Goal: Check status: Check status

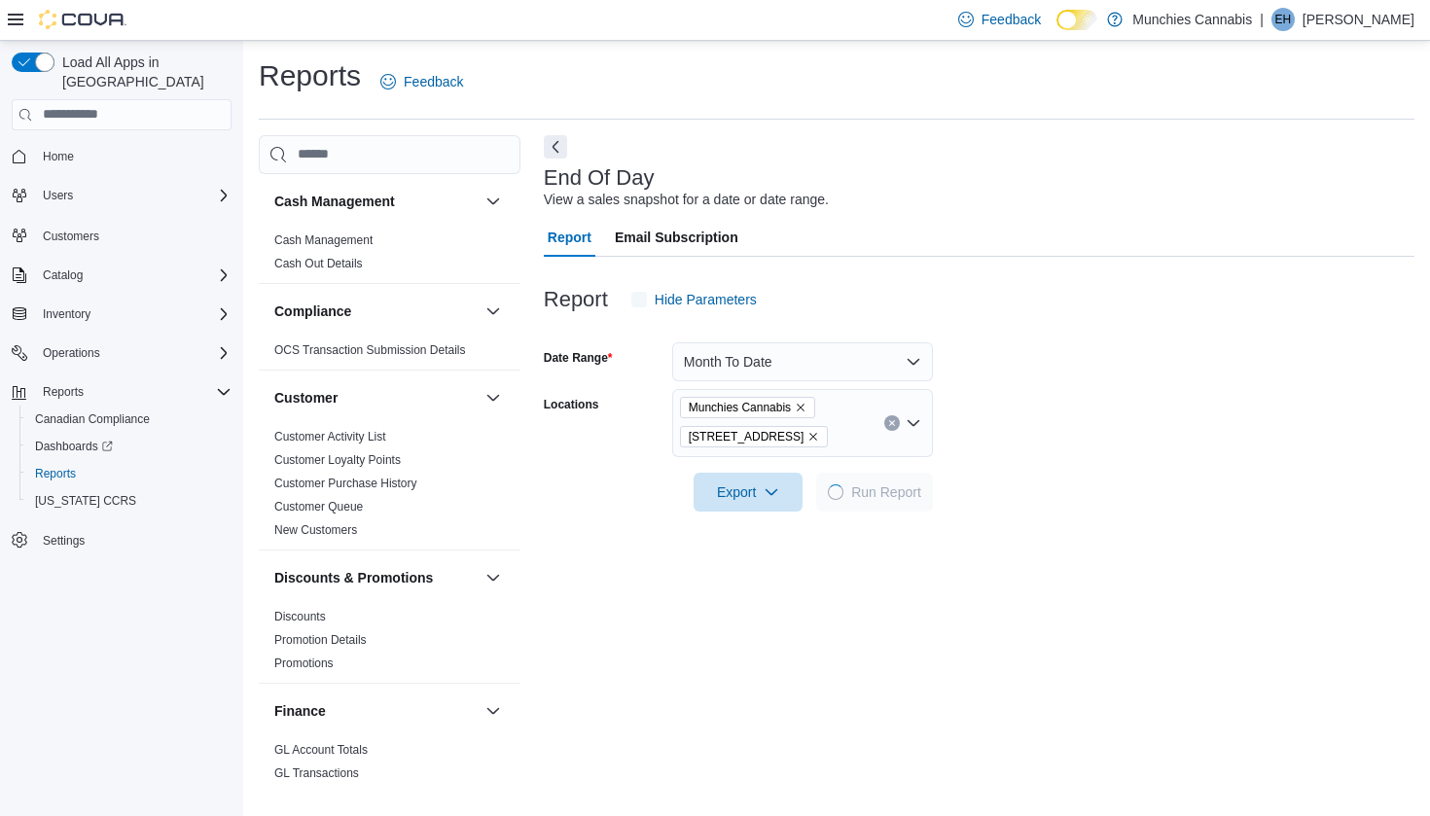
scroll to position [44, 0]
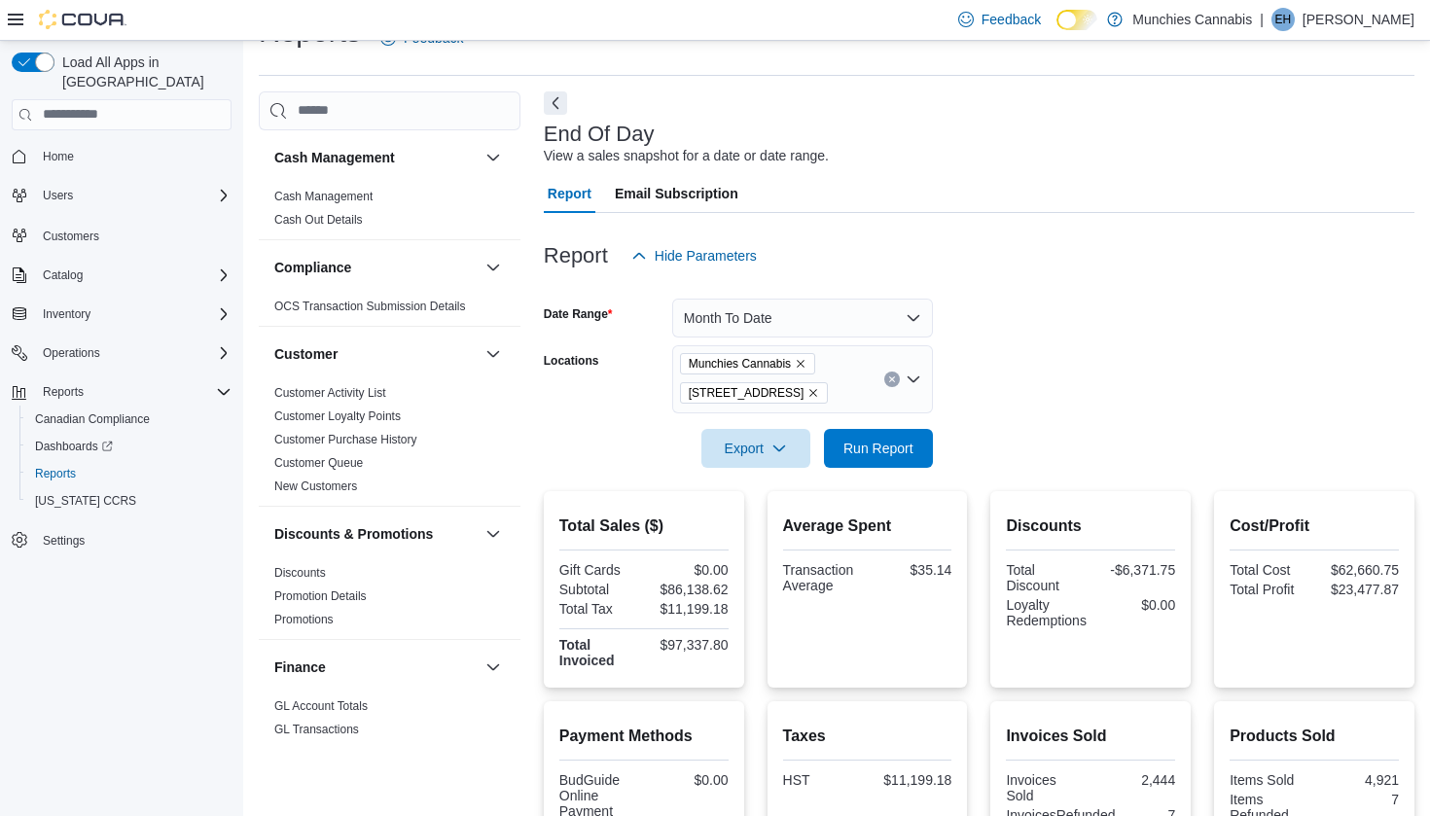
click at [889, 318] on button "Month To Date" at bounding box center [802, 318] width 261 height 39
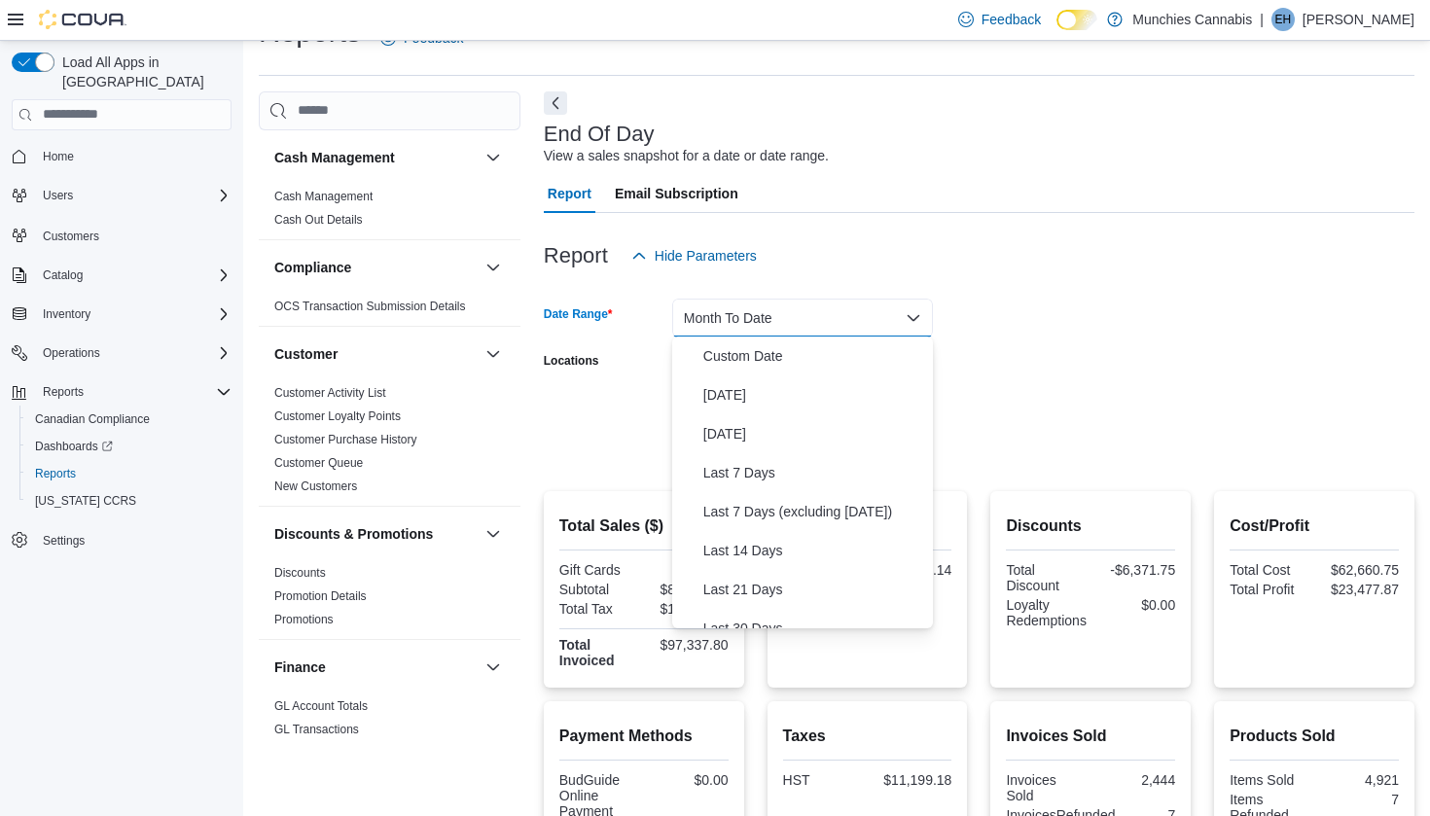
scroll to position [0, 0]
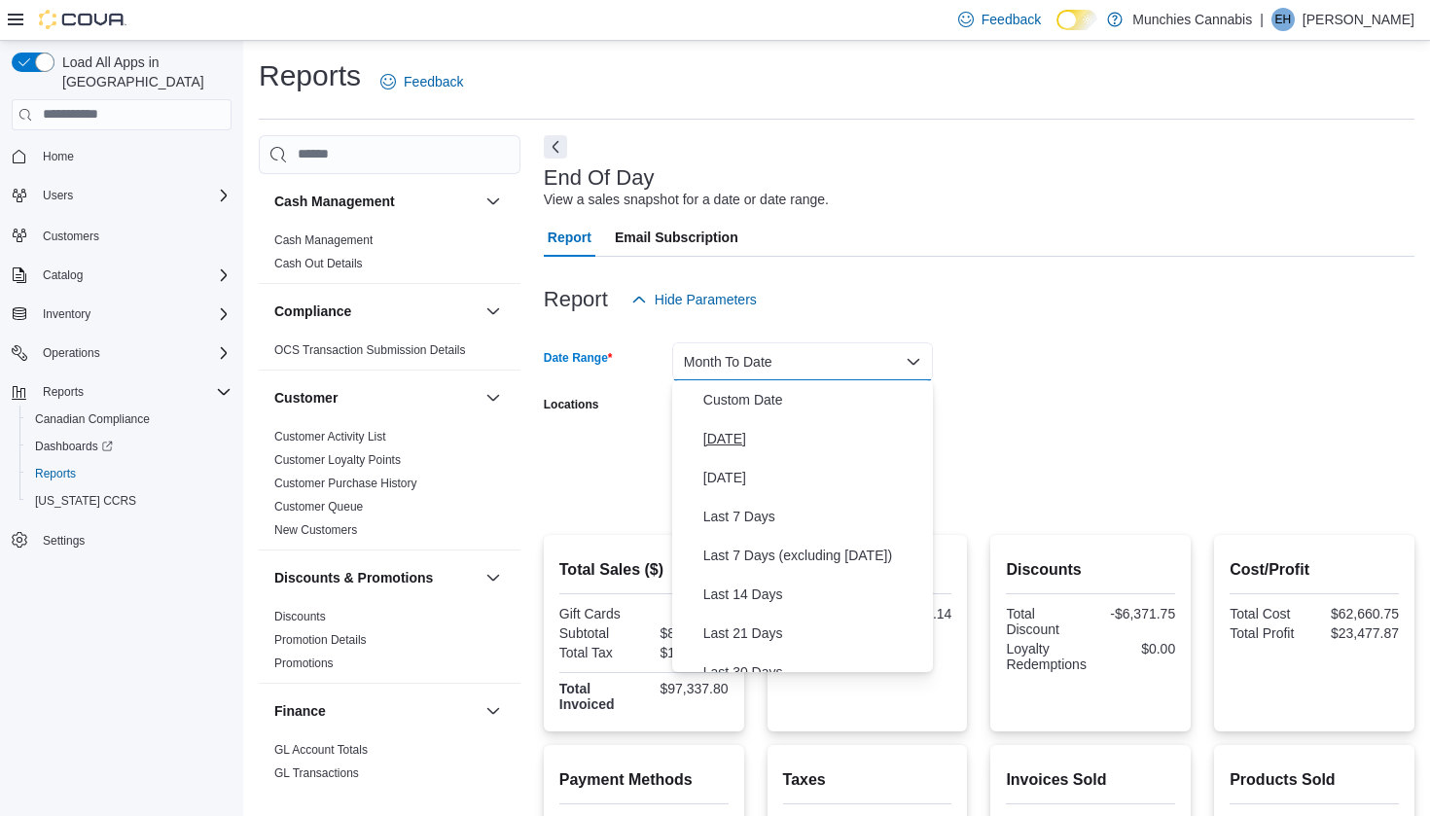
click at [769, 439] on span "[DATE]" at bounding box center [814, 438] width 222 height 23
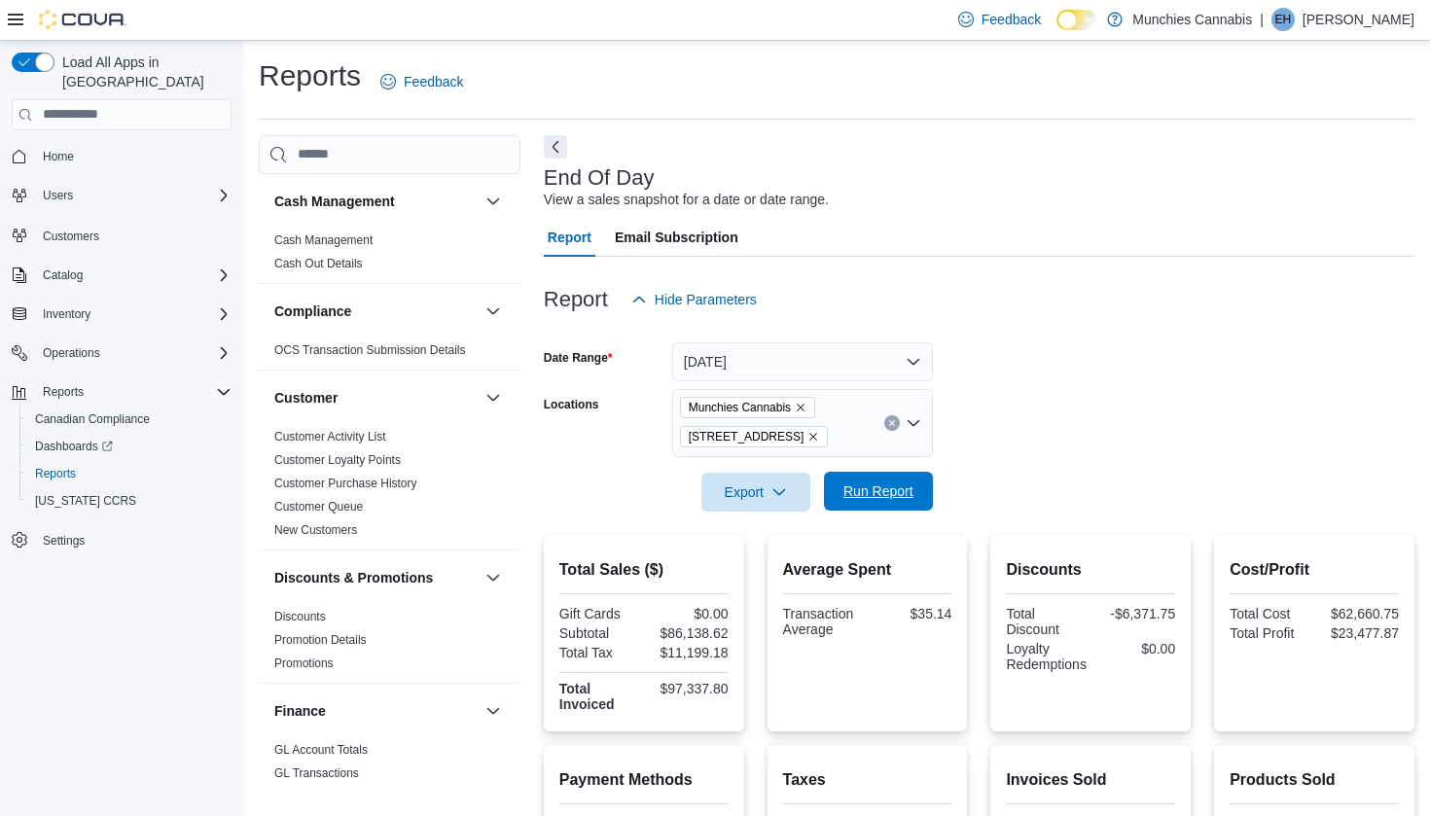
click at [879, 477] on span "Run Report" at bounding box center [879, 491] width 86 height 39
click at [861, 358] on button "[DATE]" at bounding box center [802, 361] width 261 height 39
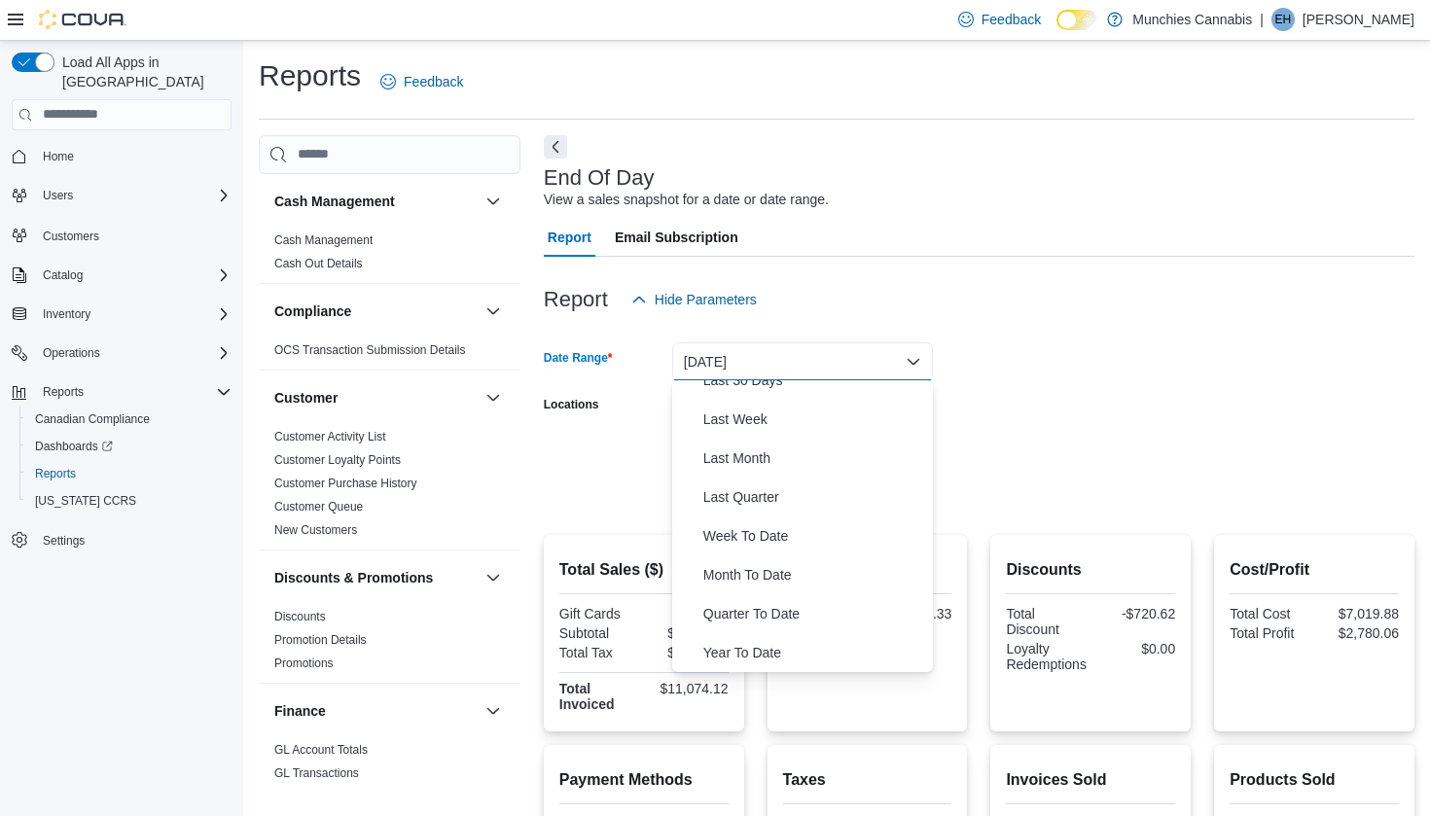
scroll to position [451, 0]
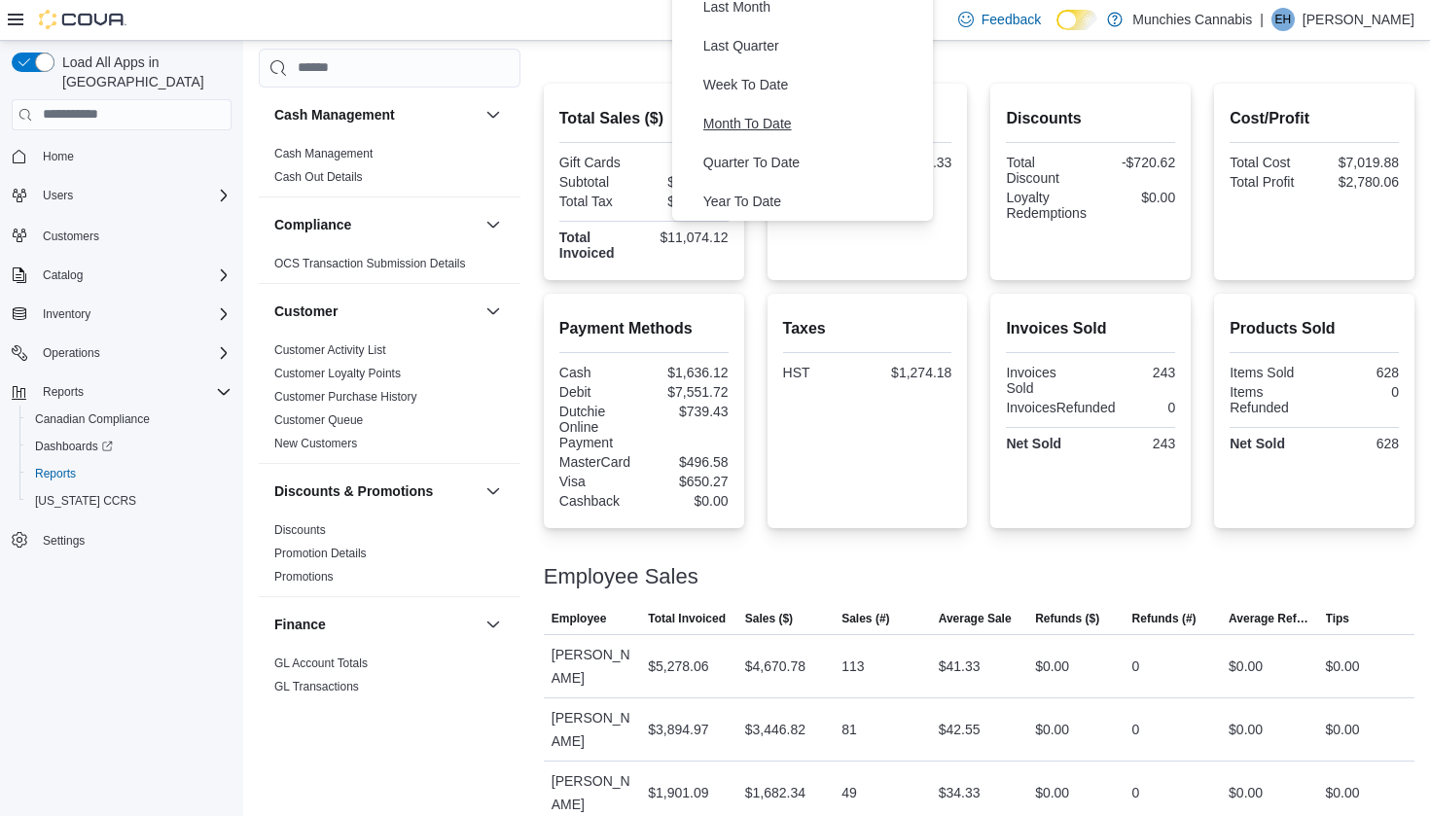
click at [765, 114] on span "Month To Date" at bounding box center [814, 123] width 222 height 23
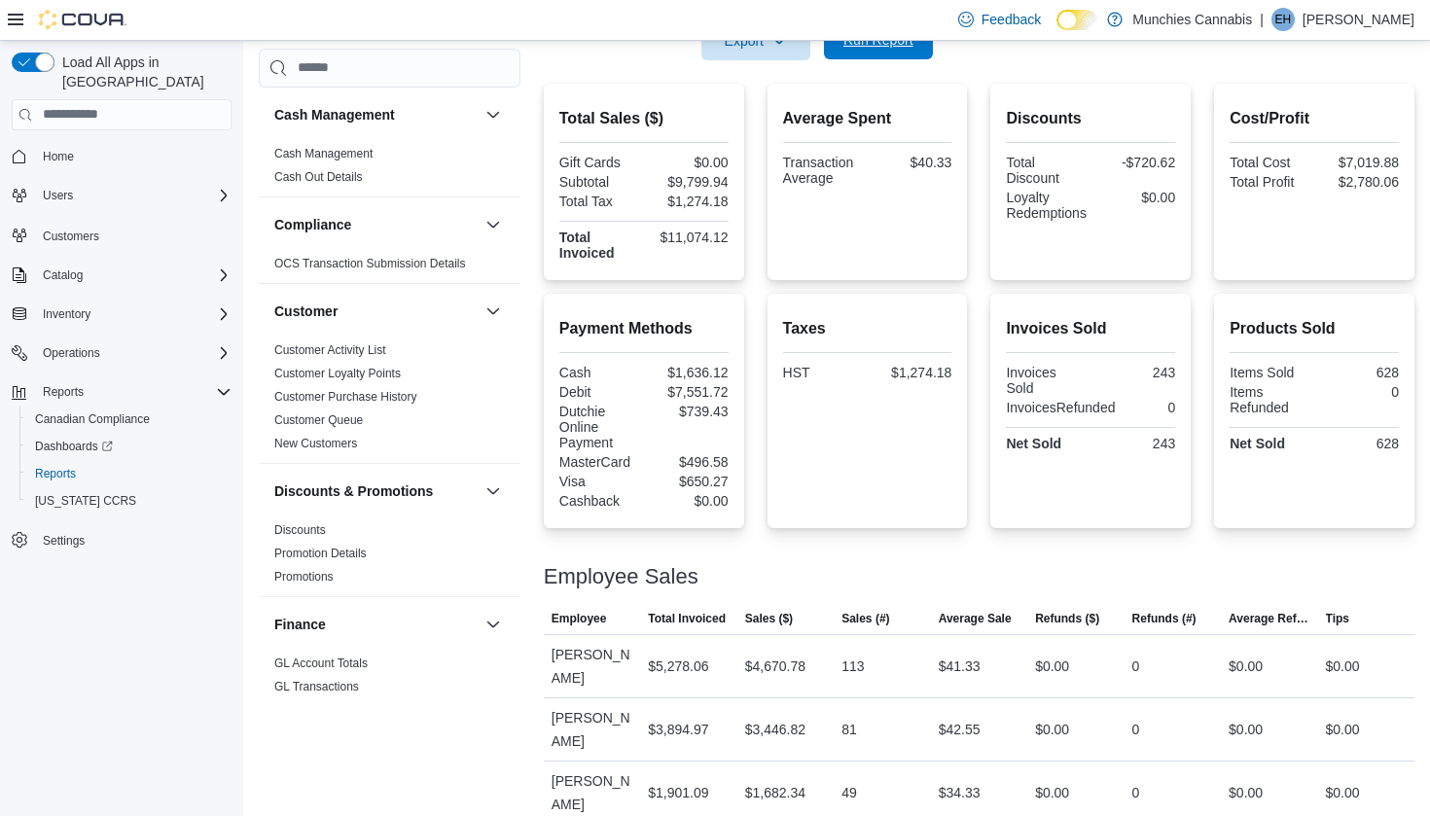
click at [883, 49] on span "Run Report" at bounding box center [878, 39] width 70 height 19
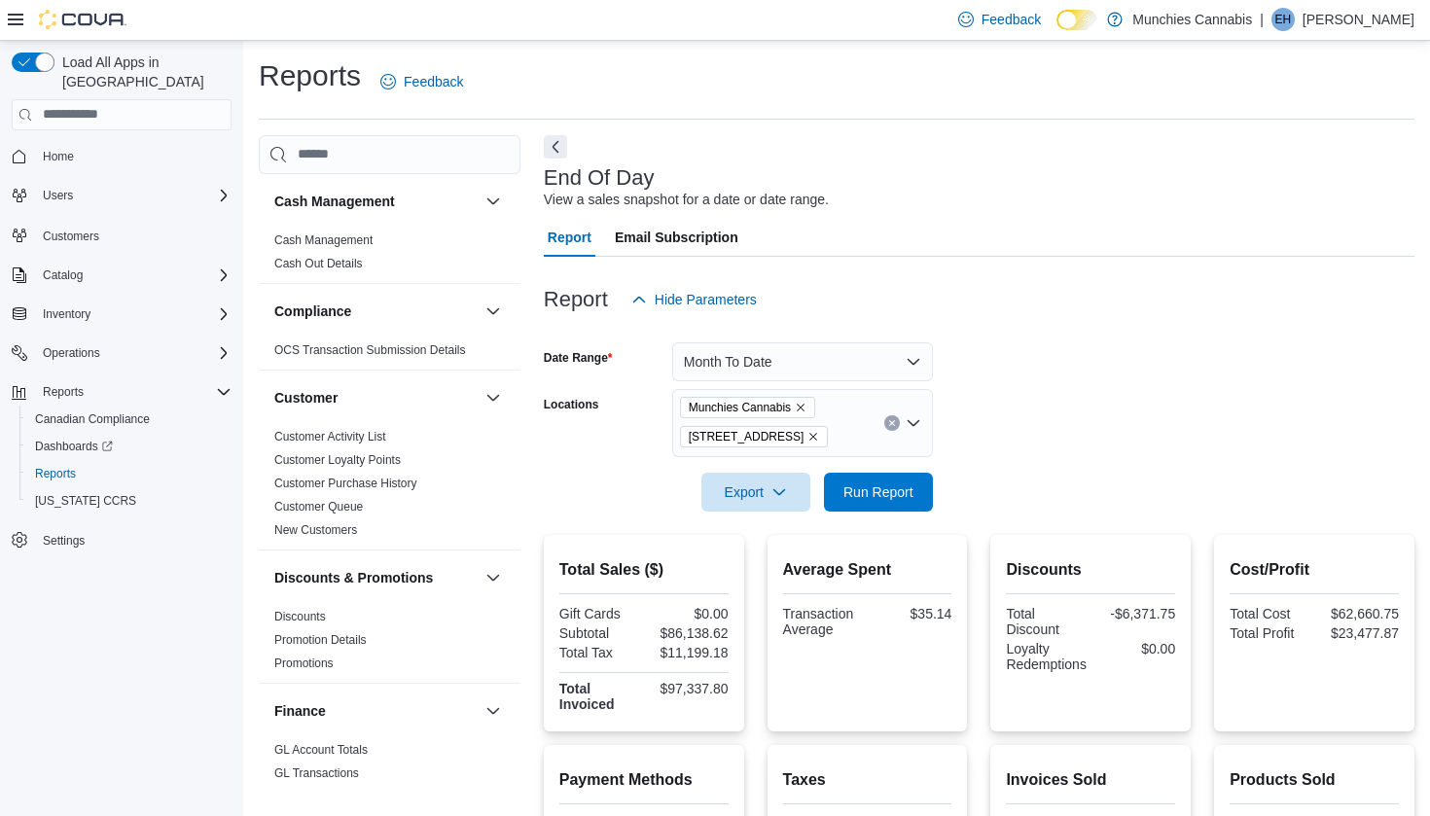
click at [1070, 363] on form "Date Range Month To Date Locations Munchies Cannabis 131 Beechwood Ave Export R…" at bounding box center [979, 415] width 871 height 193
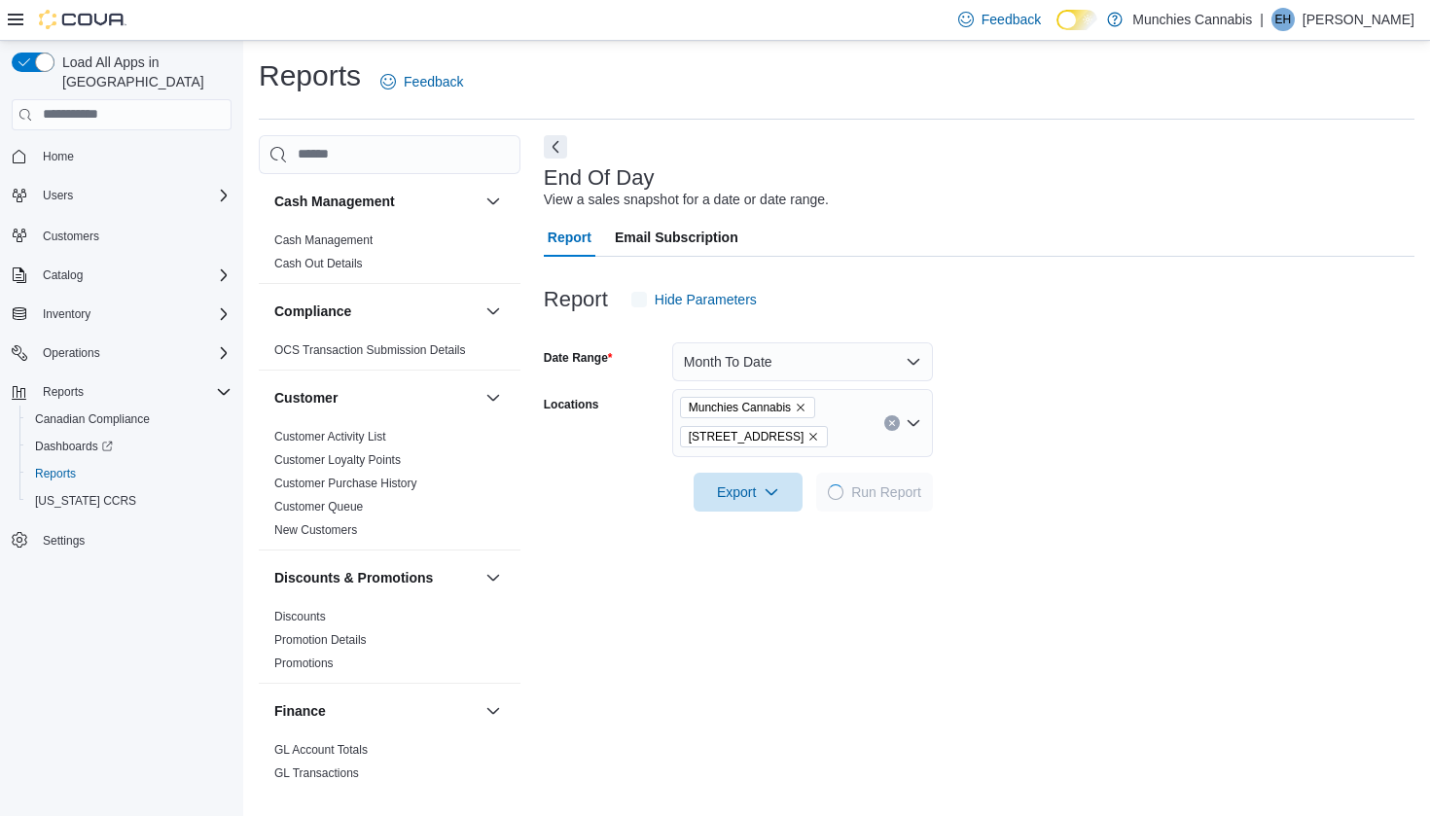
scroll to position [44, 0]
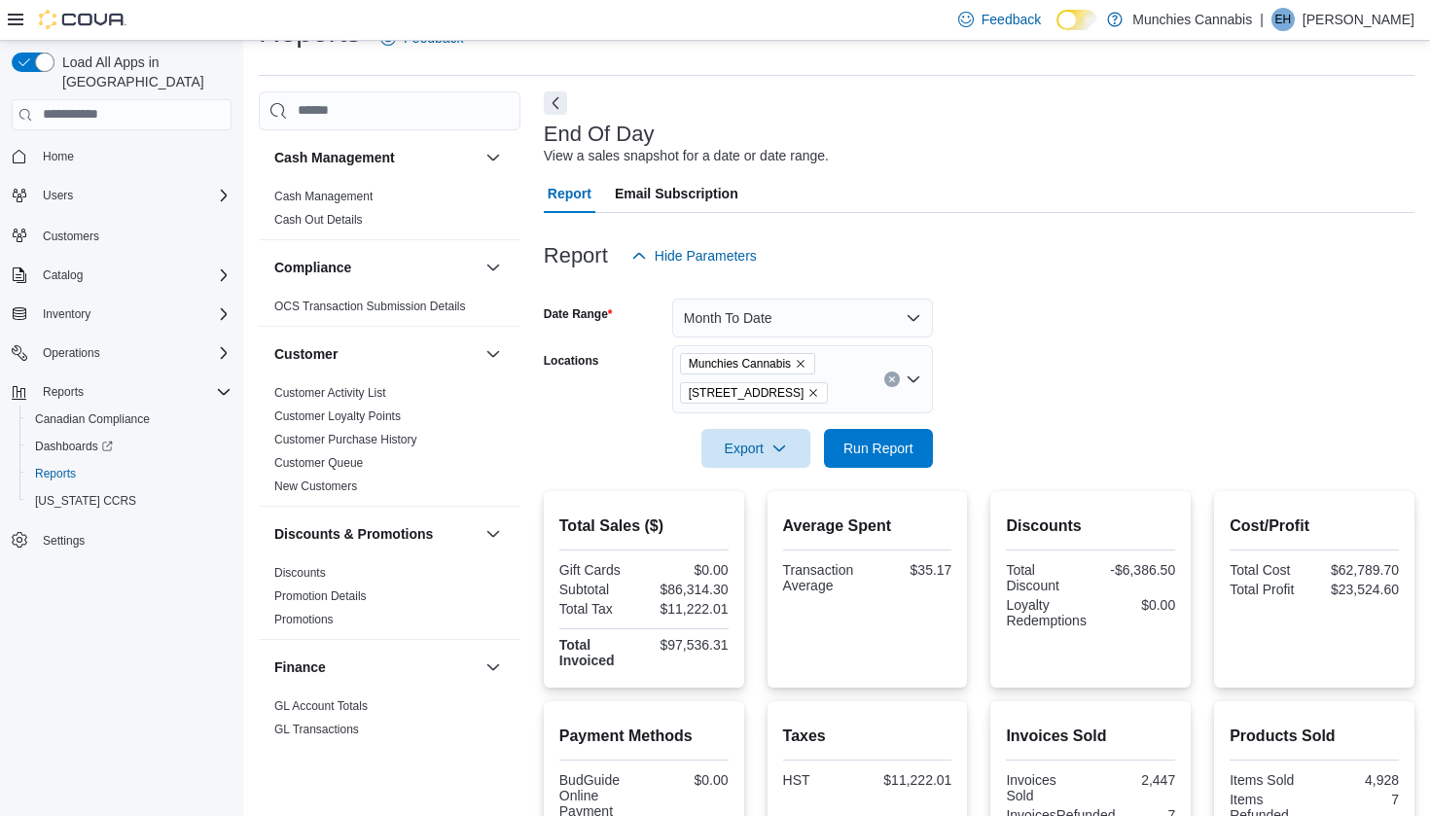
click at [891, 326] on button "Month To Date" at bounding box center [802, 318] width 261 height 39
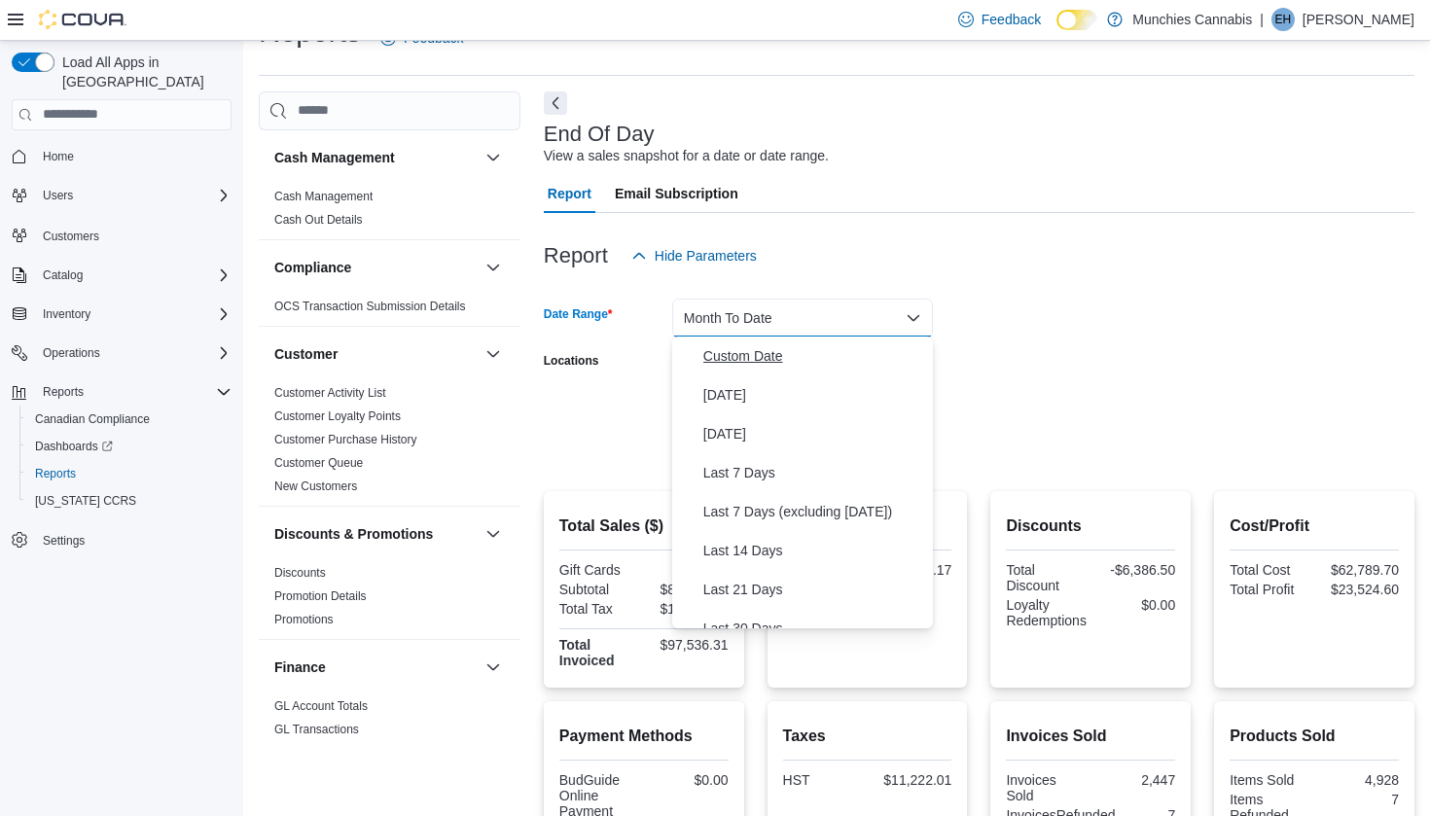
scroll to position [0, 0]
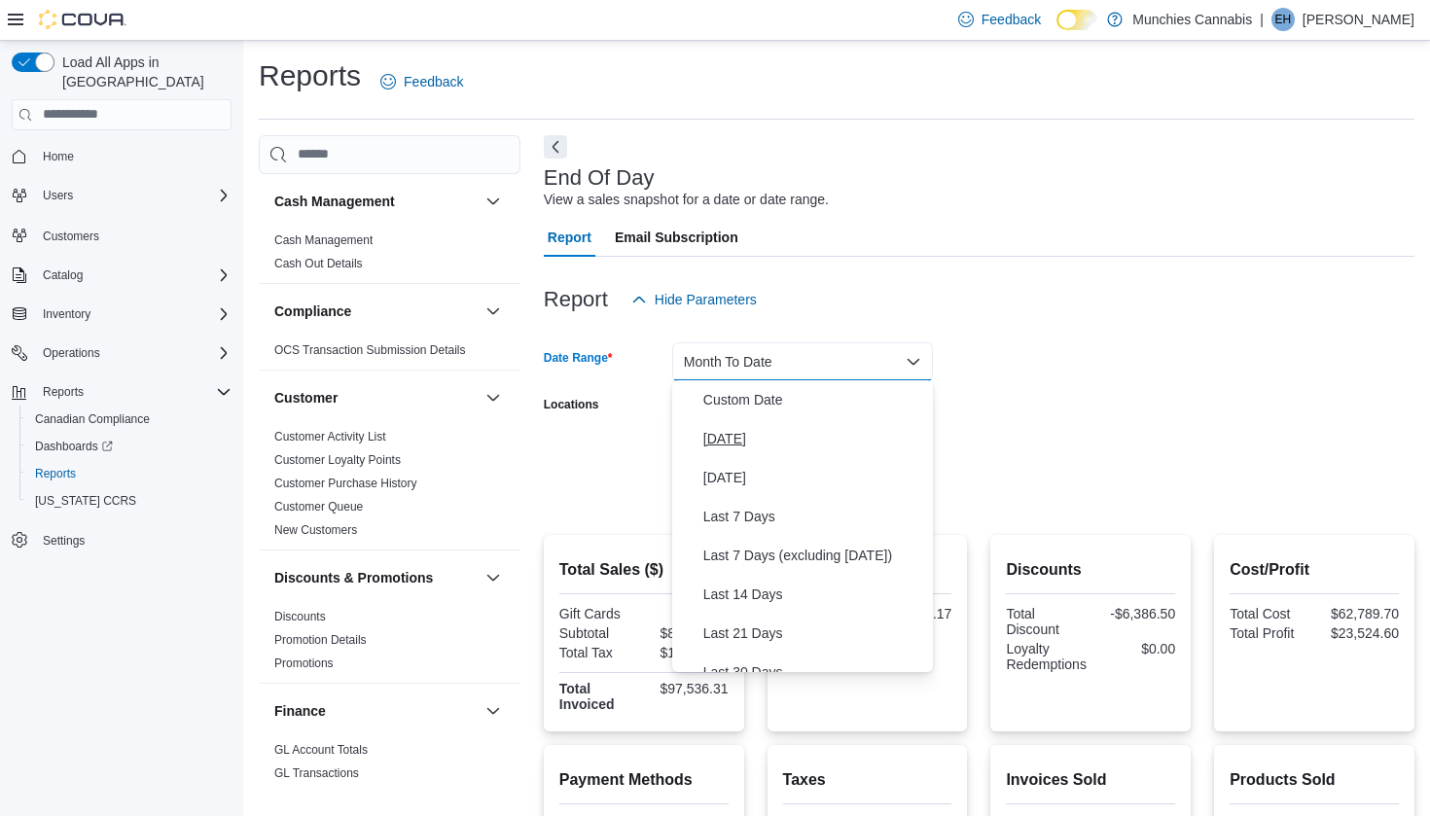
click at [743, 439] on span "[DATE]" at bounding box center [814, 438] width 222 height 23
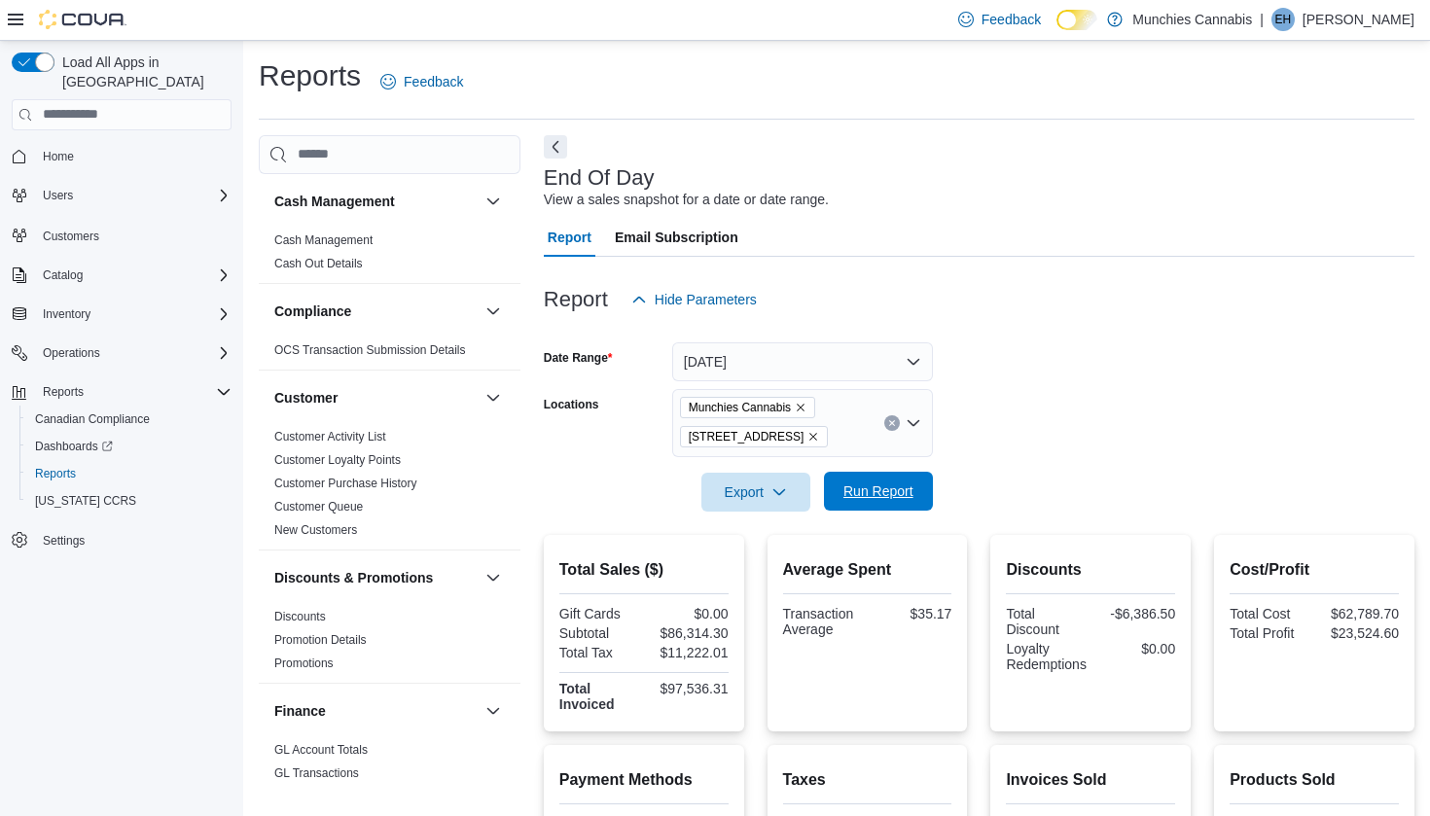
click at [883, 480] on span "Run Report" at bounding box center [879, 491] width 86 height 39
click at [913, 367] on button "[DATE]" at bounding box center [802, 361] width 261 height 39
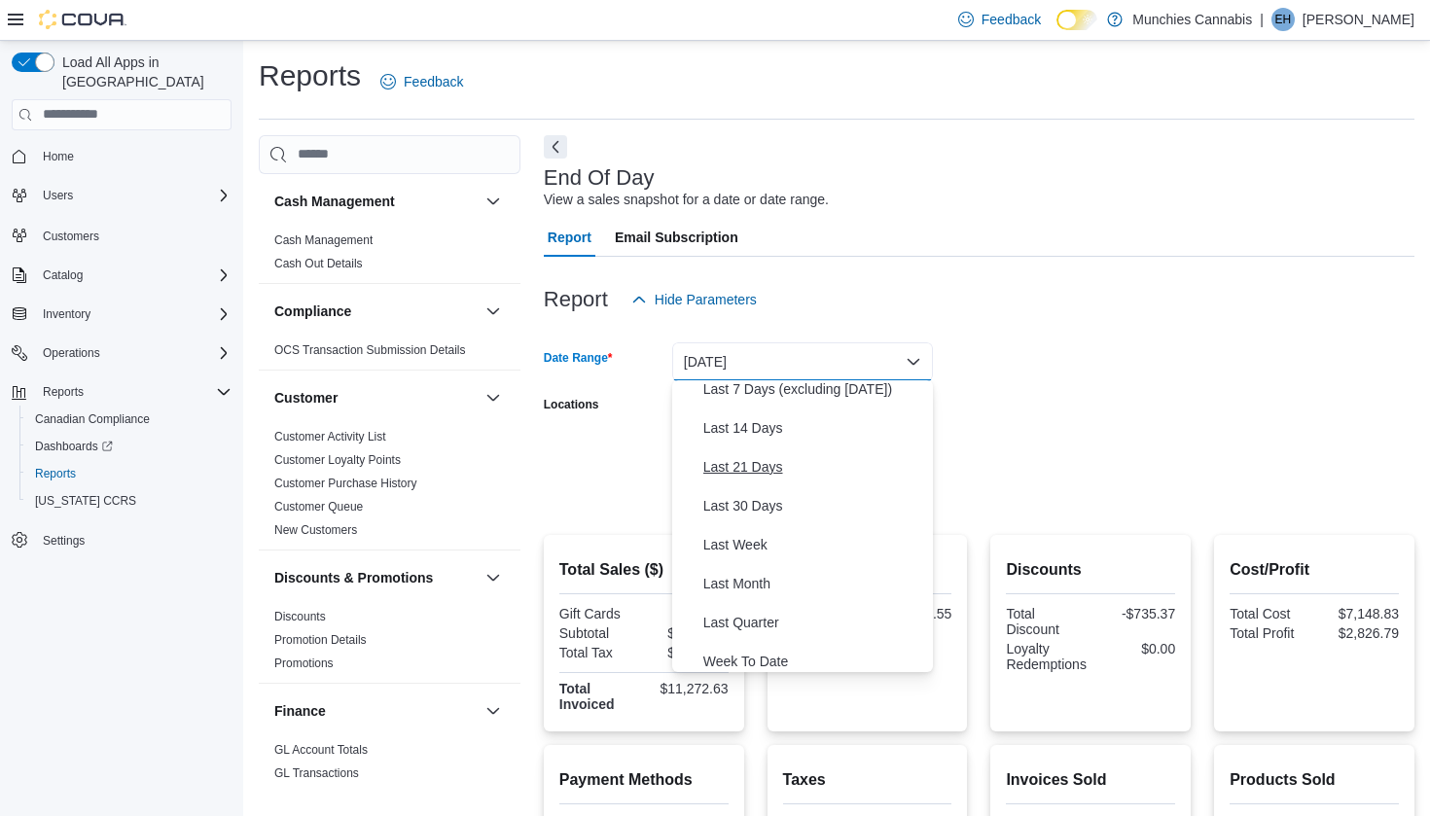
scroll to position [231, 0]
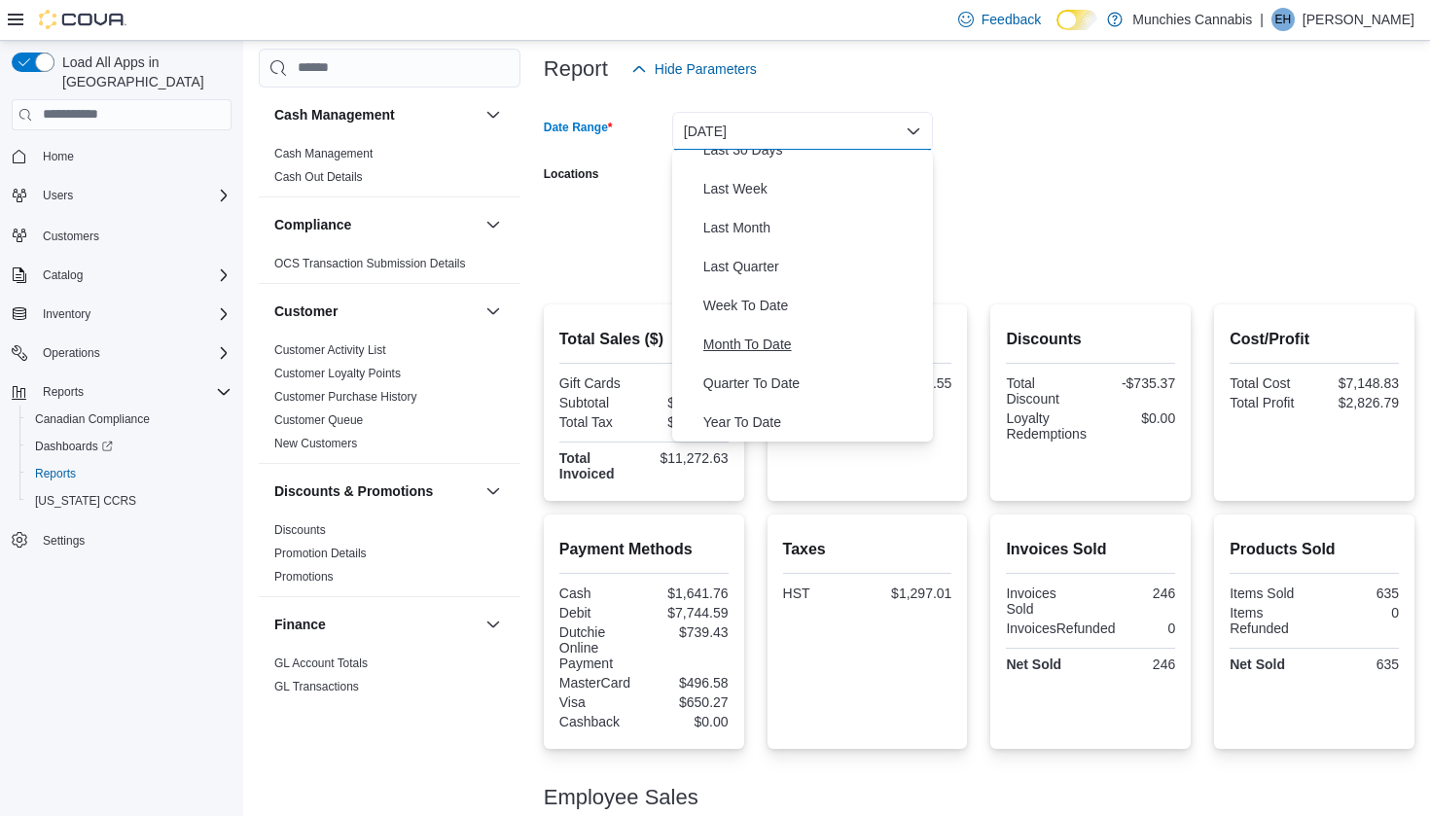
click at [764, 351] on span "Month To Date" at bounding box center [814, 344] width 222 height 23
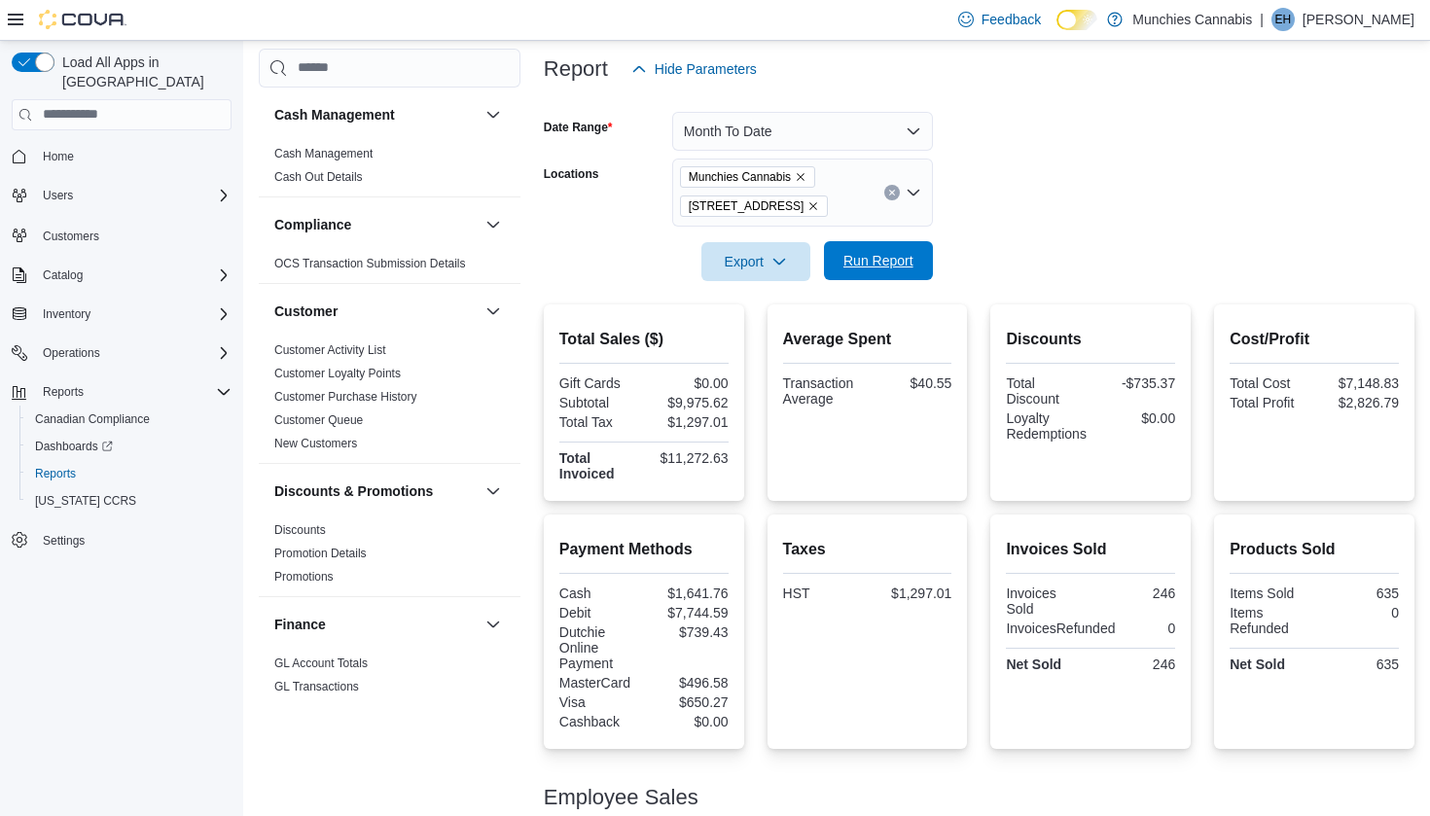
click at [885, 264] on span "Run Report" at bounding box center [878, 260] width 70 height 19
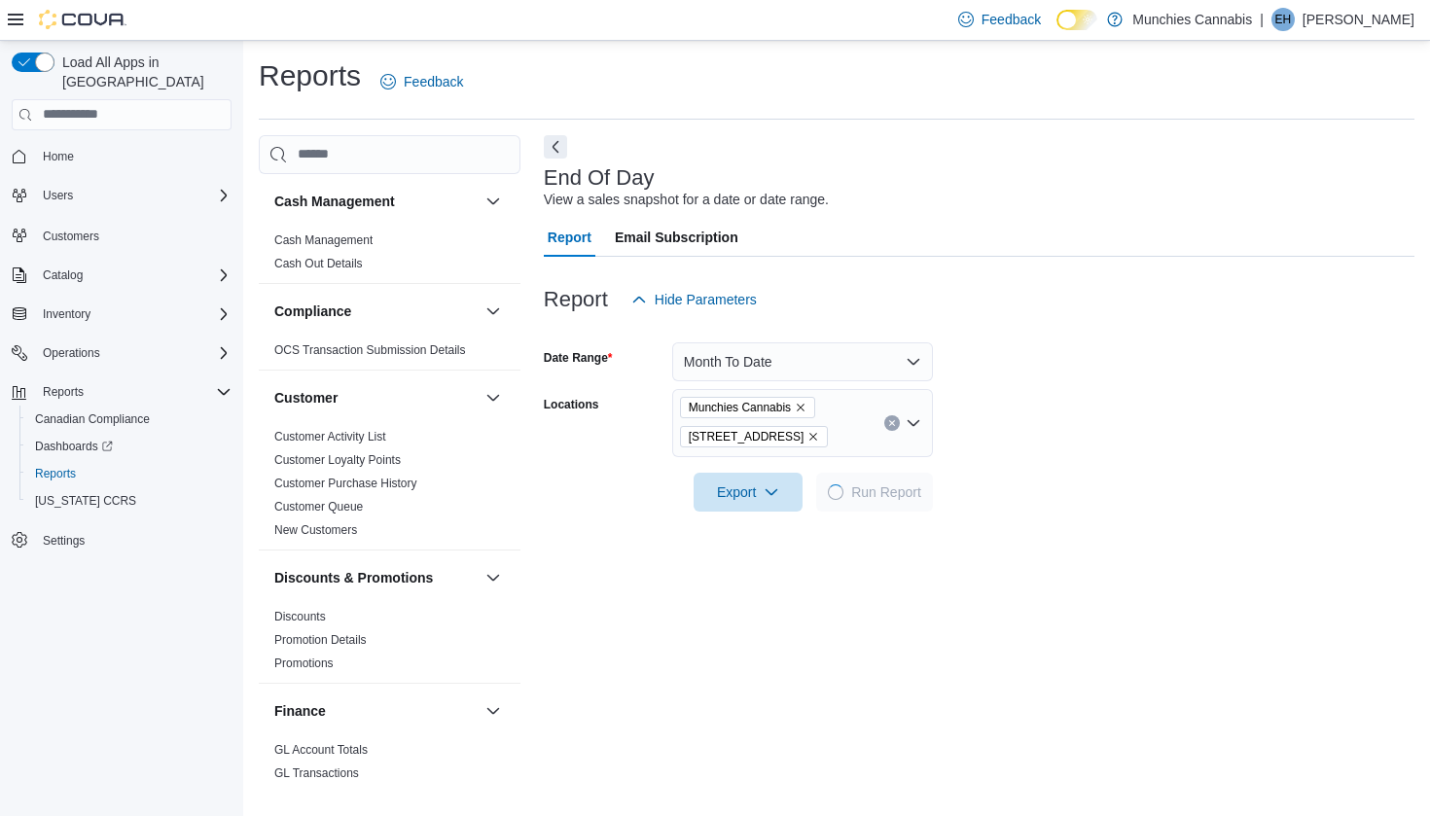
scroll to position [44, 0]
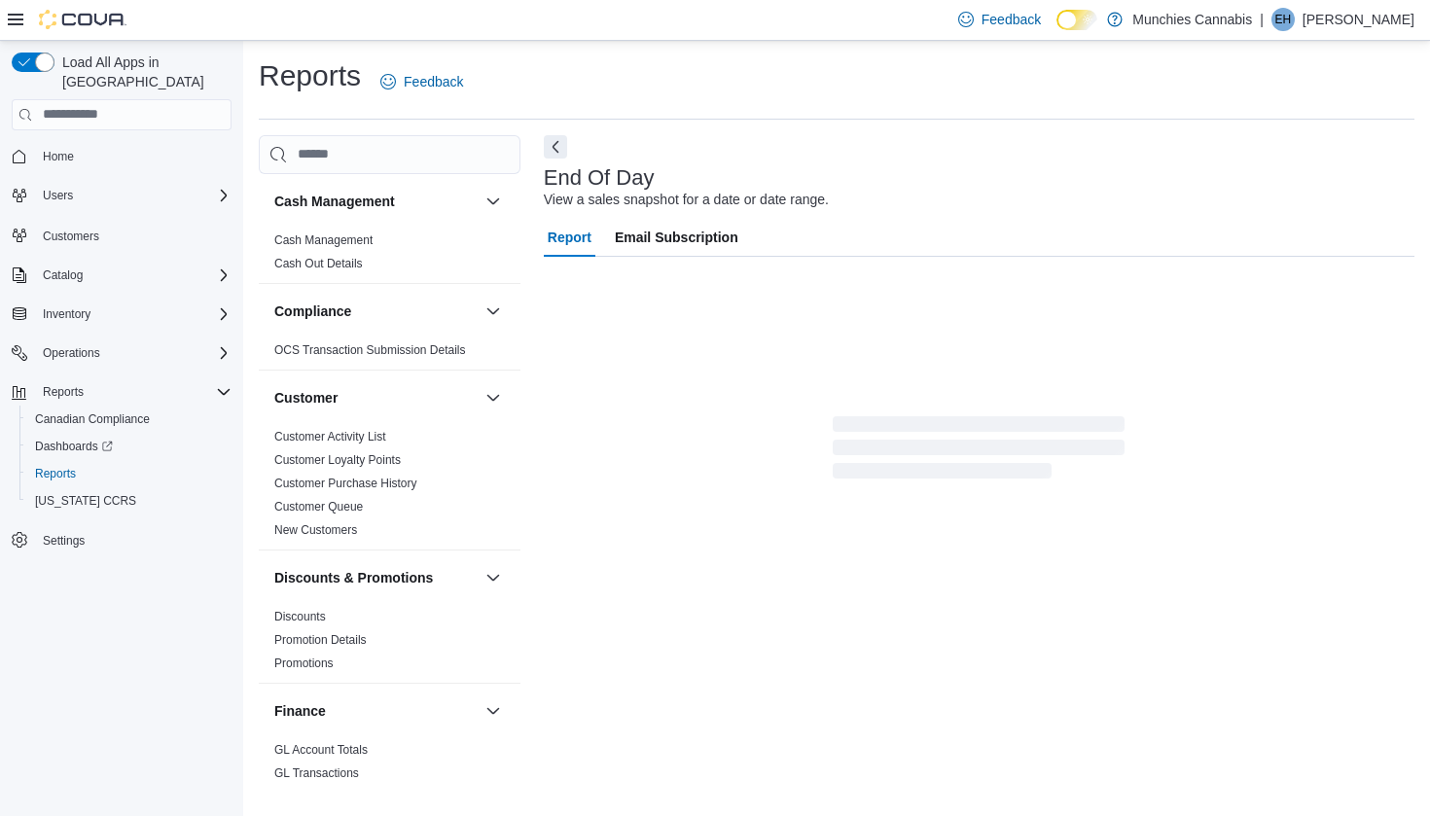
scroll to position [44, 0]
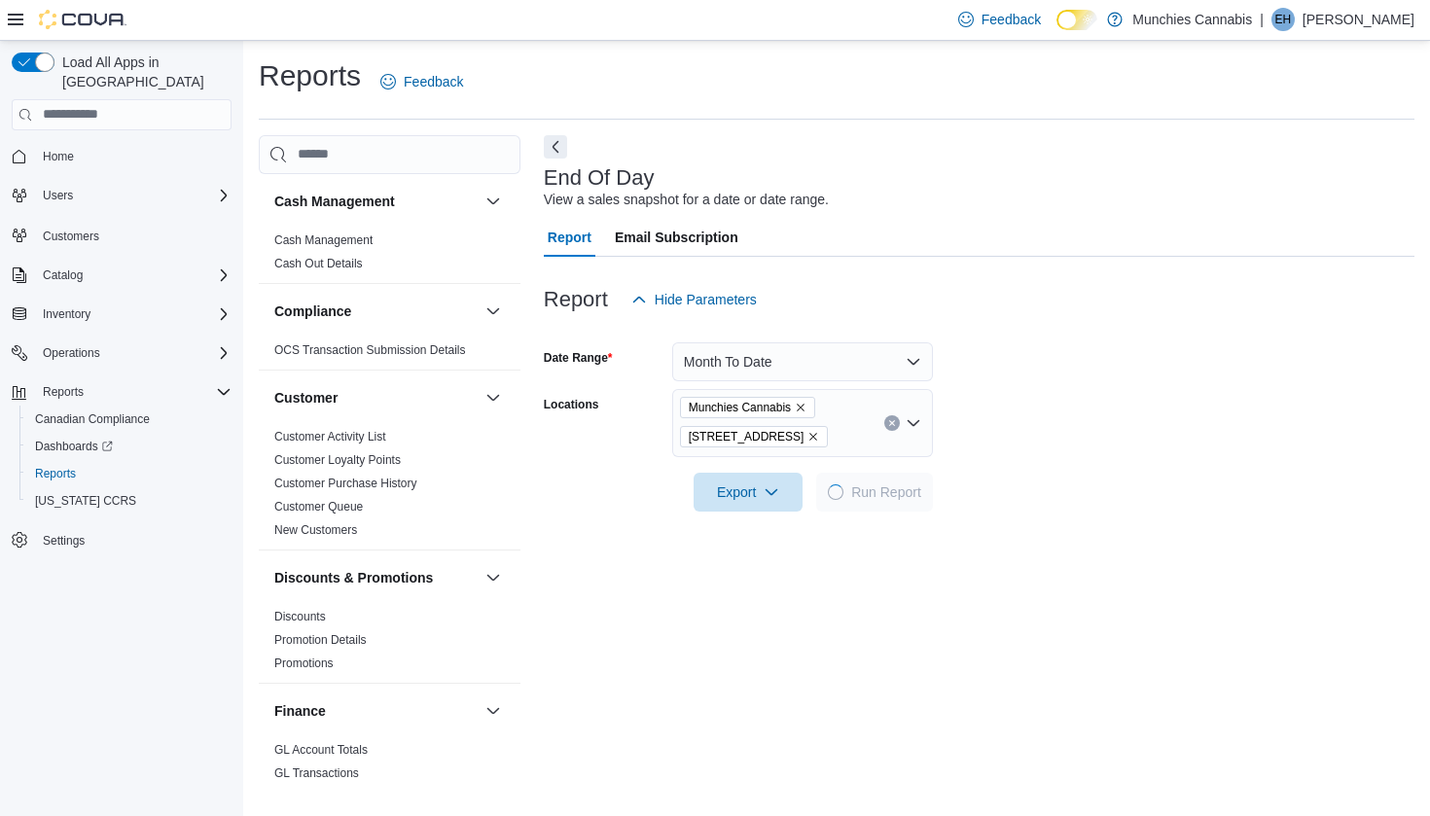
scroll to position [44, 0]
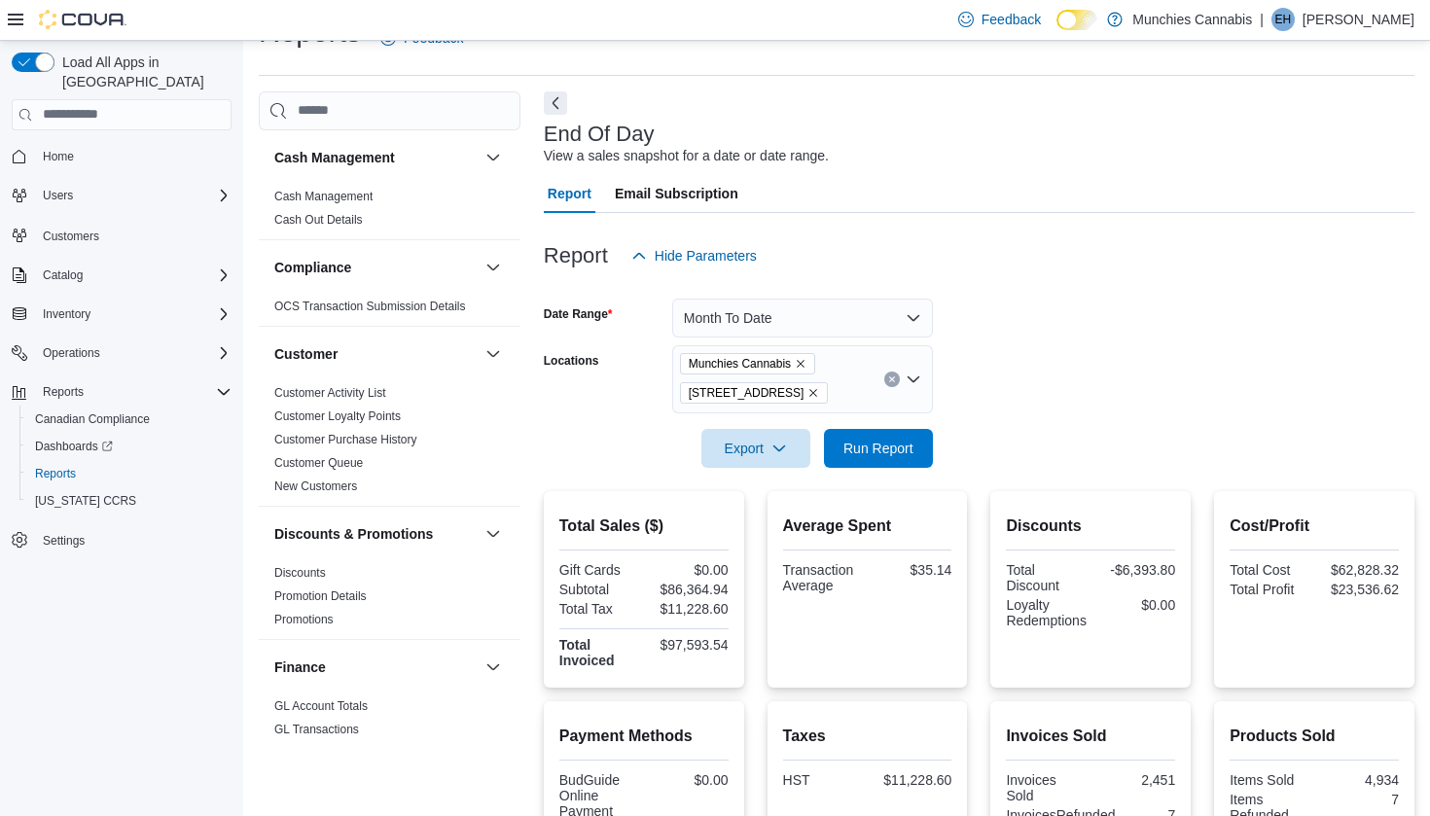
click at [915, 304] on button "Month To Date" at bounding box center [802, 318] width 261 height 39
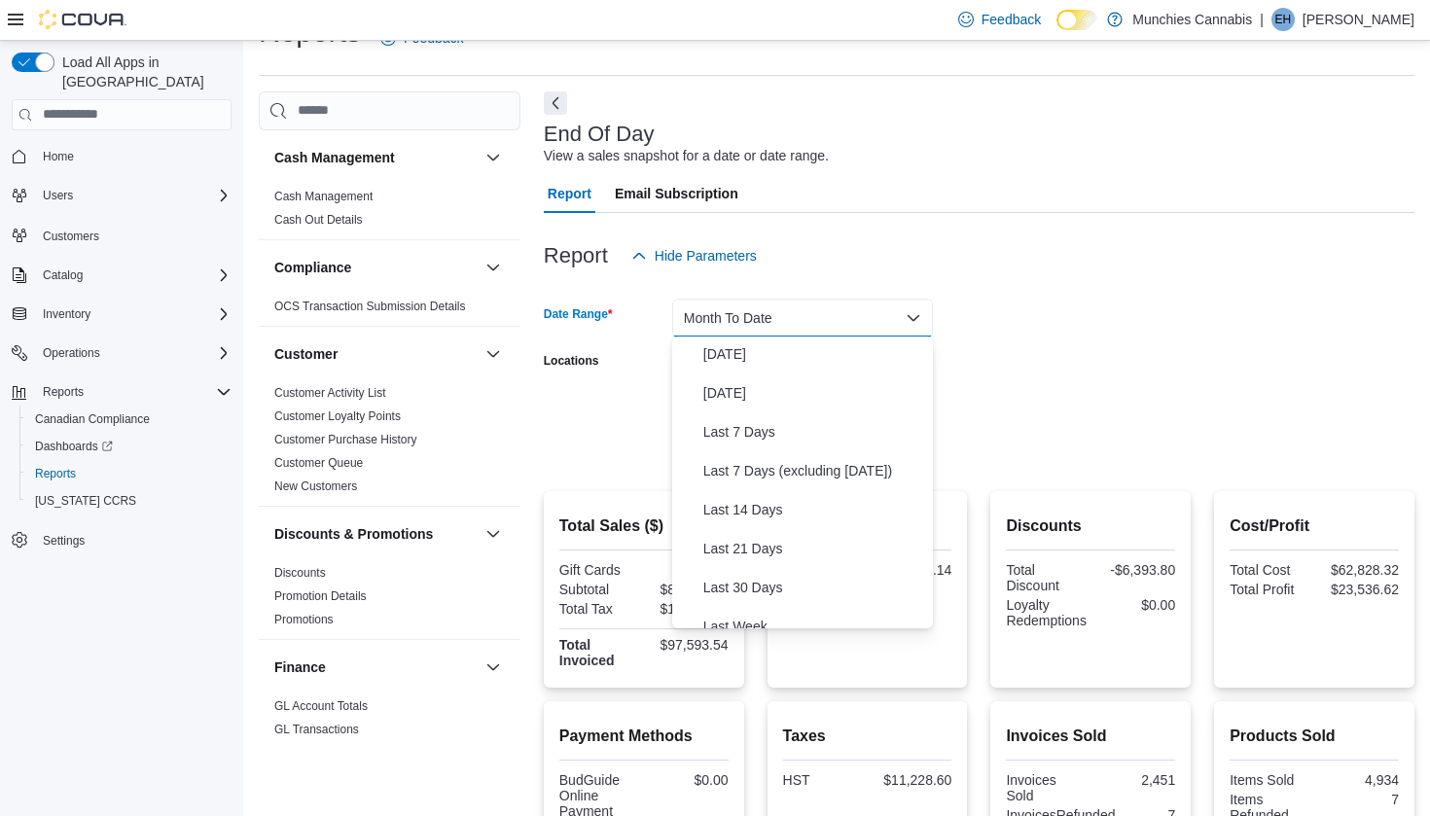
scroll to position [39, 0]
click at [895, 355] on span "[DATE]" at bounding box center [814, 355] width 222 height 23
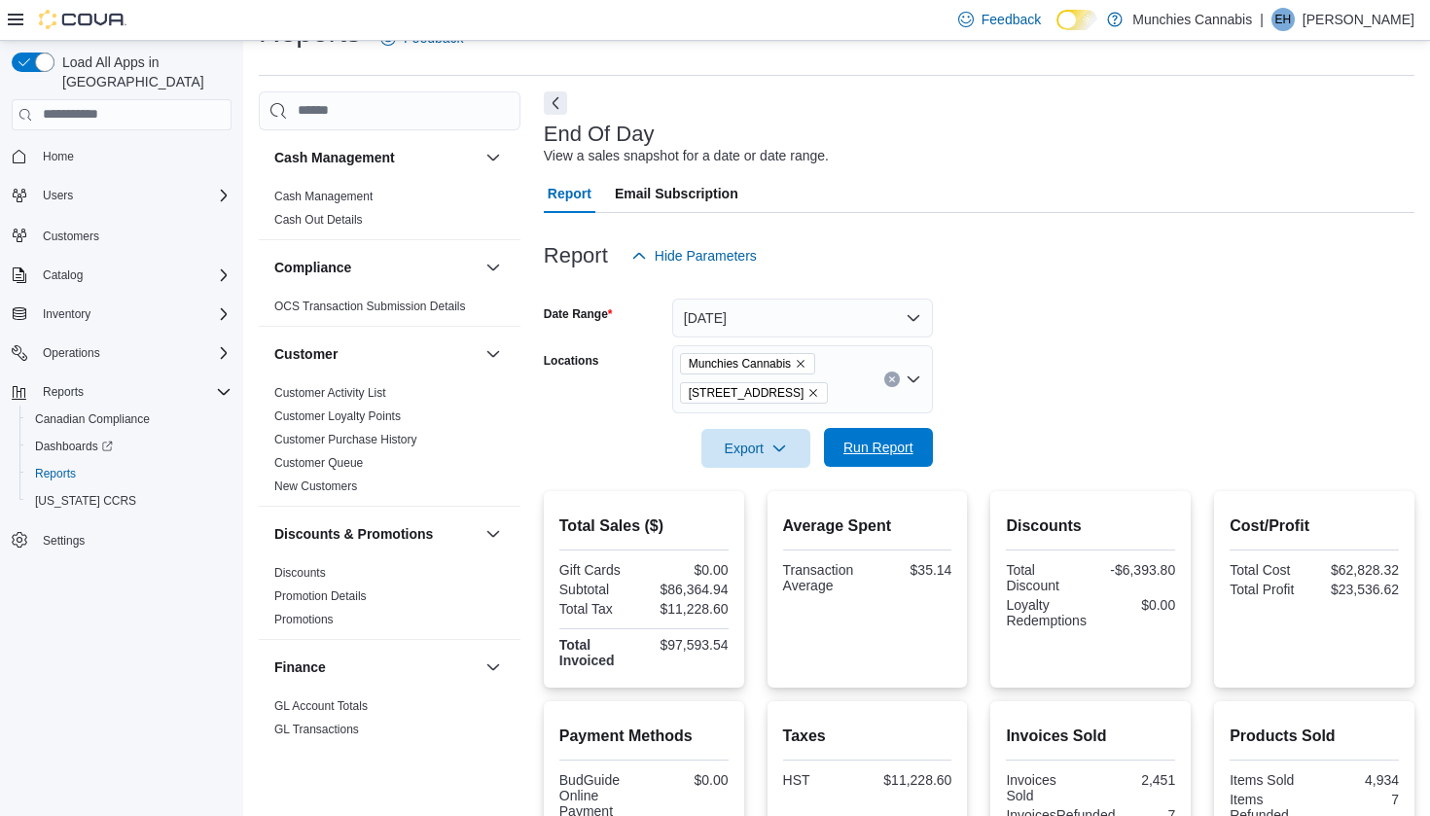
click at [915, 451] on span "Run Report" at bounding box center [879, 447] width 86 height 39
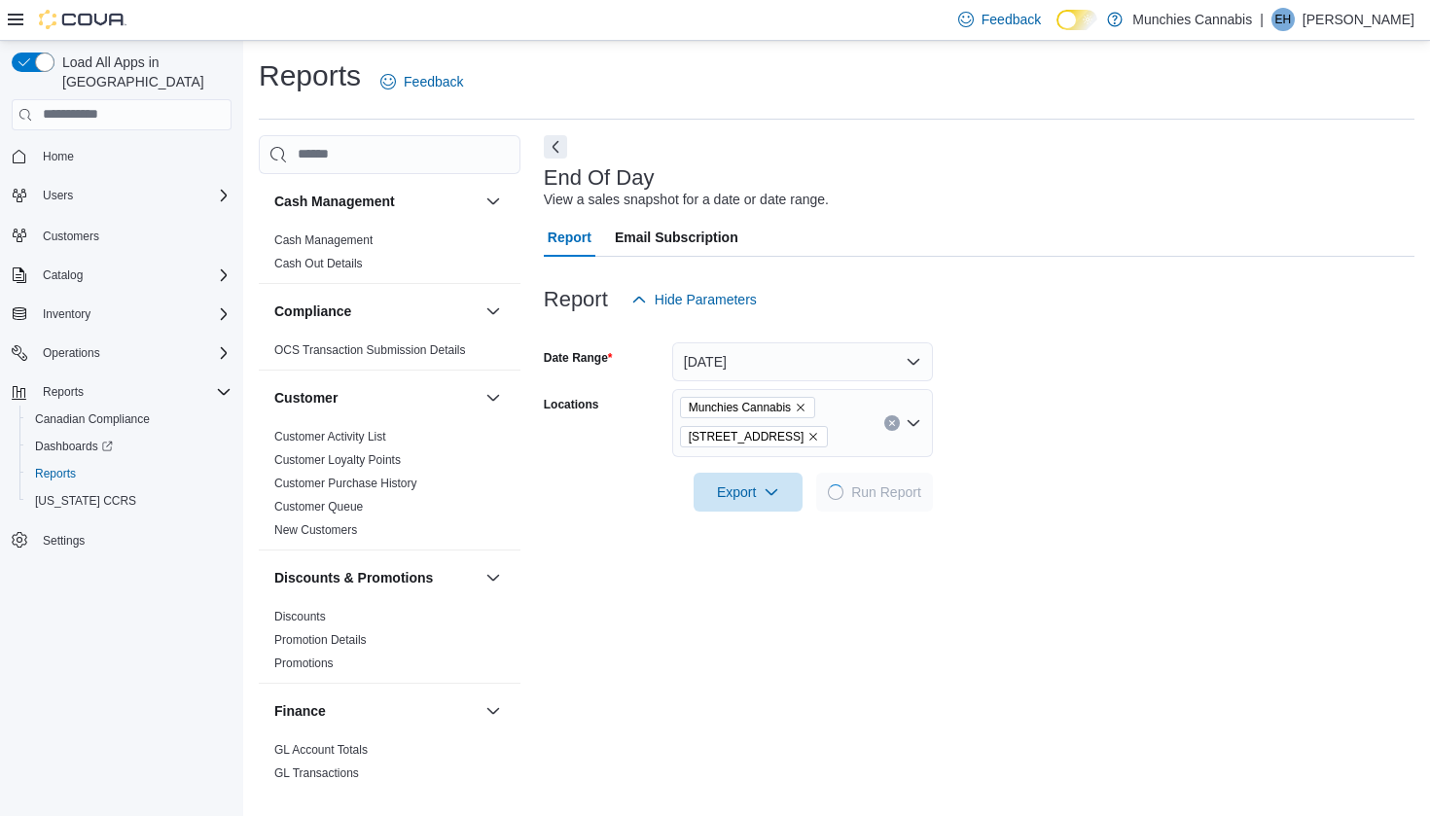
scroll to position [44, 0]
